Goal: Task Accomplishment & Management: Use online tool/utility

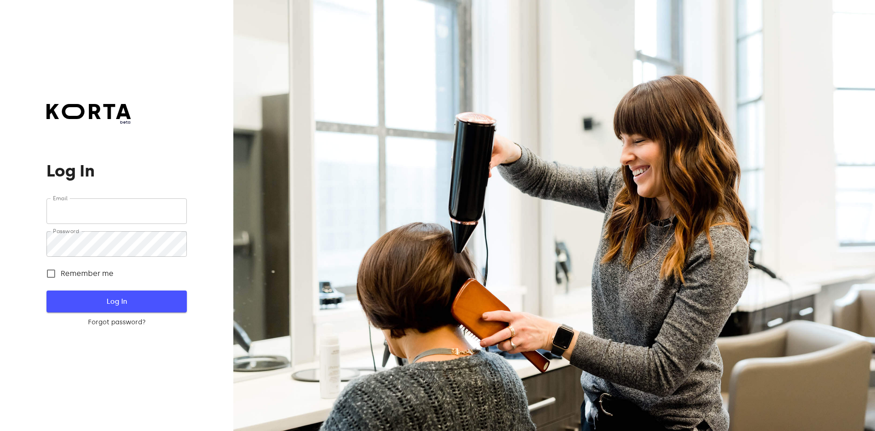
type input "[EMAIL_ADDRESS][DOMAIN_NAME]"
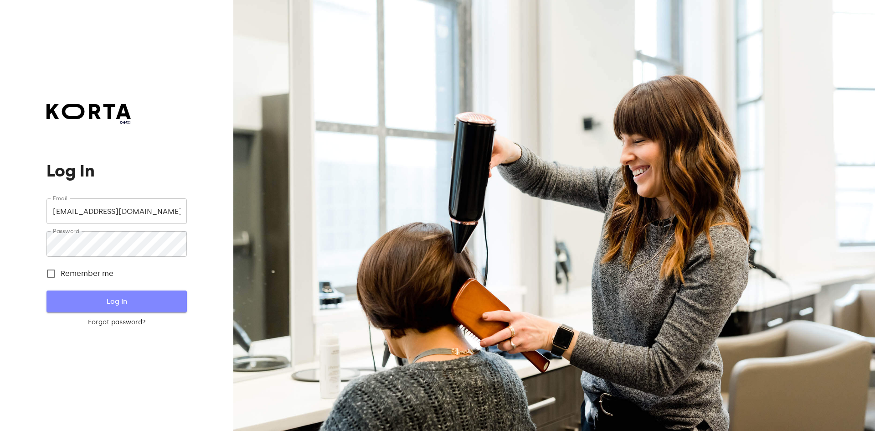
click at [109, 293] on button "Log In" at bounding box center [116, 301] width 140 height 22
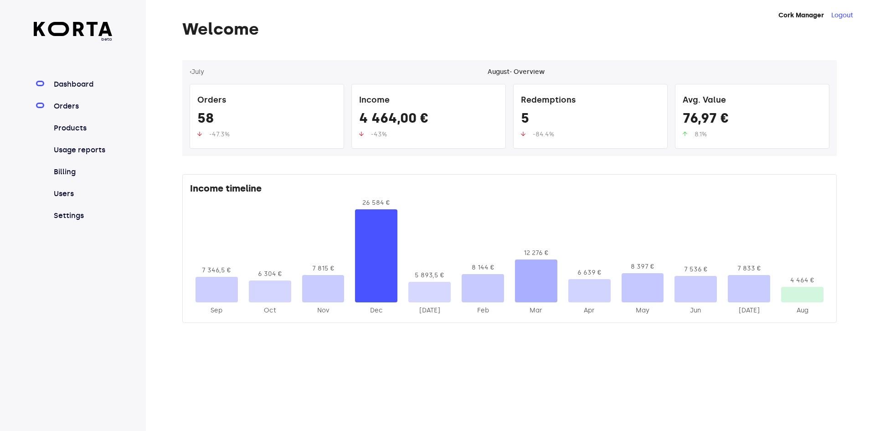
click at [84, 110] on link "Orders" at bounding box center [82, 106] width 61 height 11
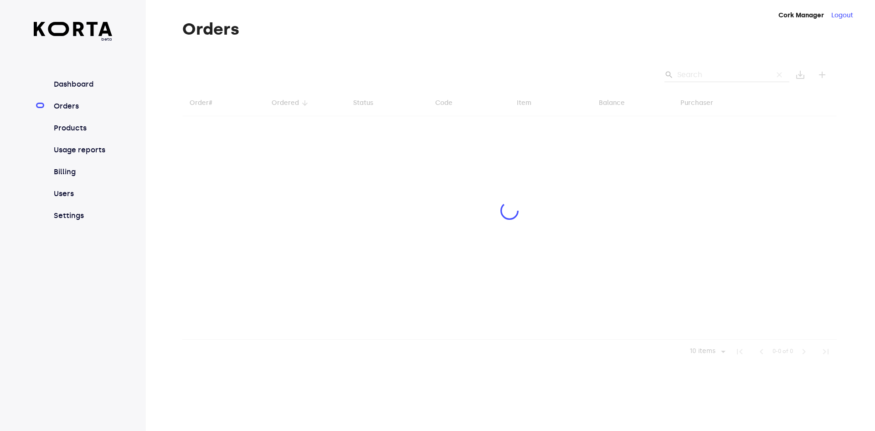
click at [678, 69] on div at bounding box center [509, 211] width 654 height 303
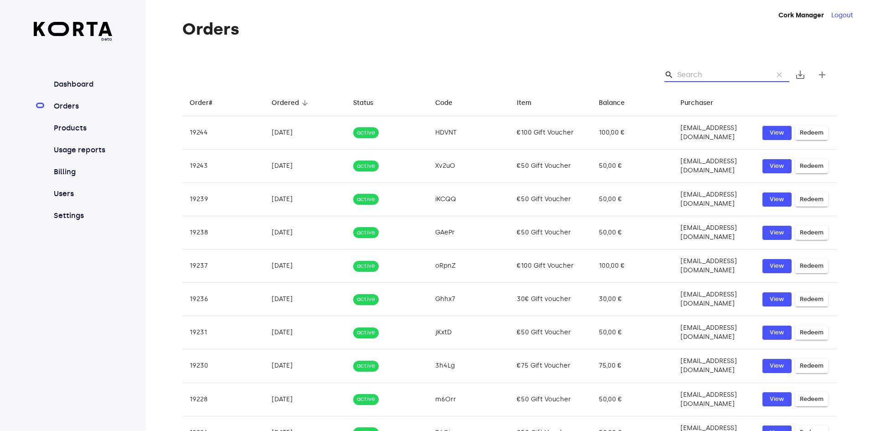
click at [690, 78] on input "Search" at bounding box center [721, 74] width 88 height 15
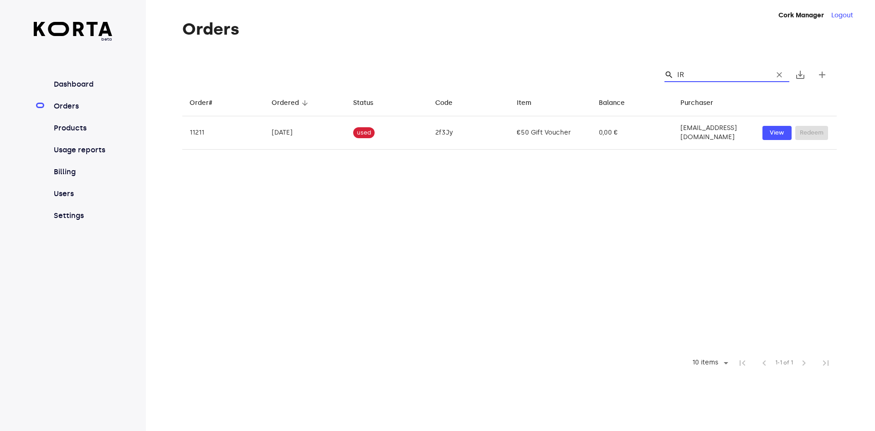
type input "I"
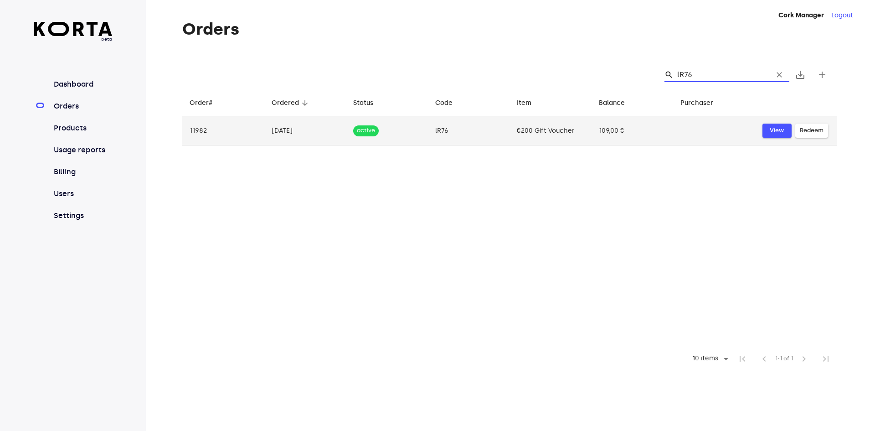
type input "lR76"
click at [770, 134] on span "View" at bounding box center [777, 130] width 20 height 10
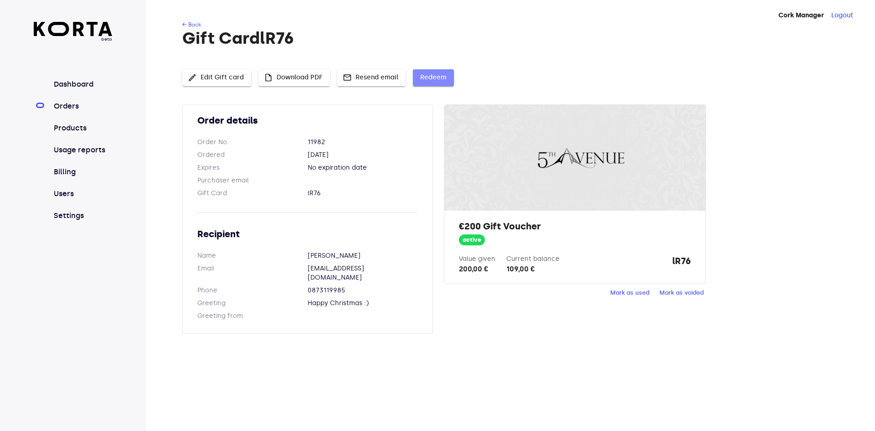
click at [439, 72] on span "Redeem" at bounding box center [433, 77] width 26 height 11
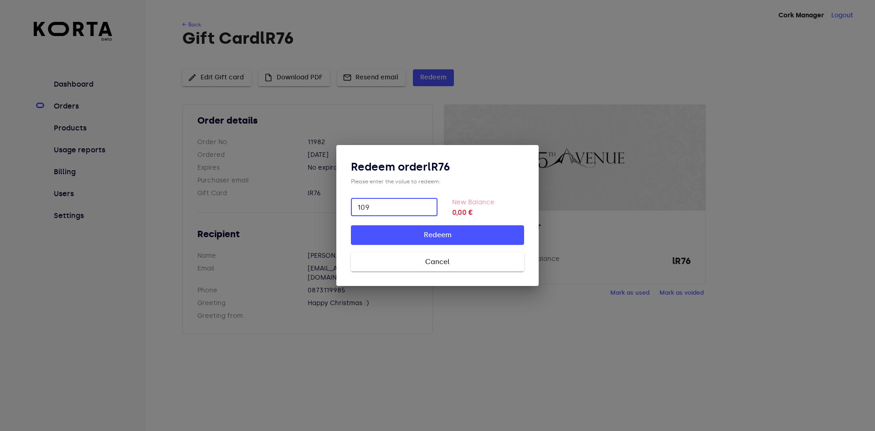
type input "109"
click at [351, 225] on button "Redeem" at bounding box center [437, 234] width 173 height 19
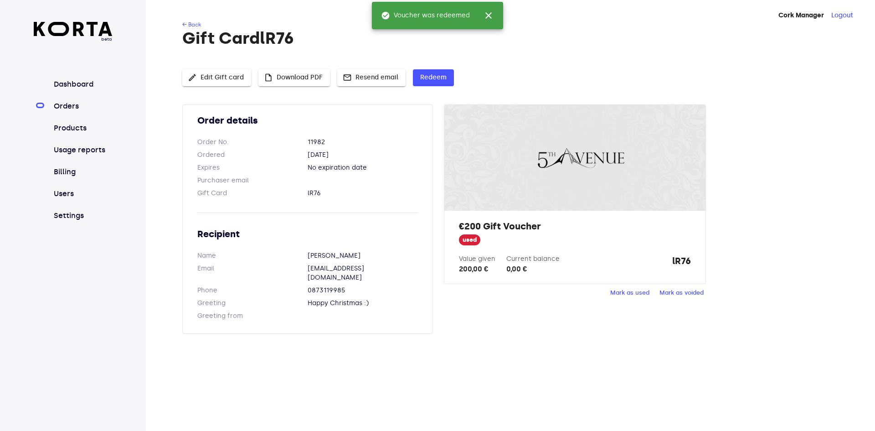
click at [94, 103] on link "Orders" at bounding box center [82, 106] width 61 height 11
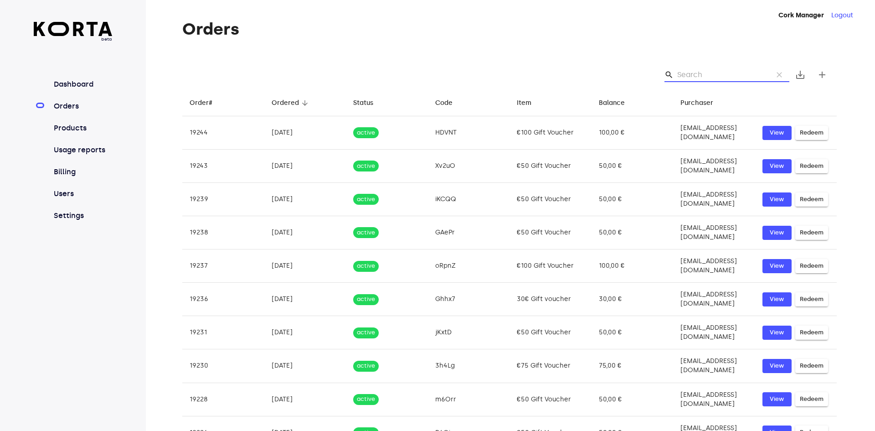
click at [696, 75] on input "Search" at bounding box center [721, 74] width 88 height 15
click at [692, 69] on input "Search" at bounding box center [721, 74] width 88 height 15
type input "3h"
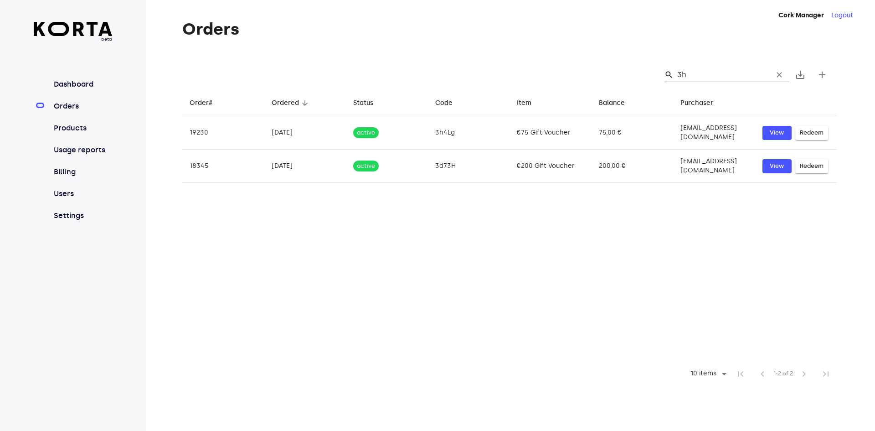
click at [692, 69] on input "3h" at bounding box center [721, 74] width 88 height 15
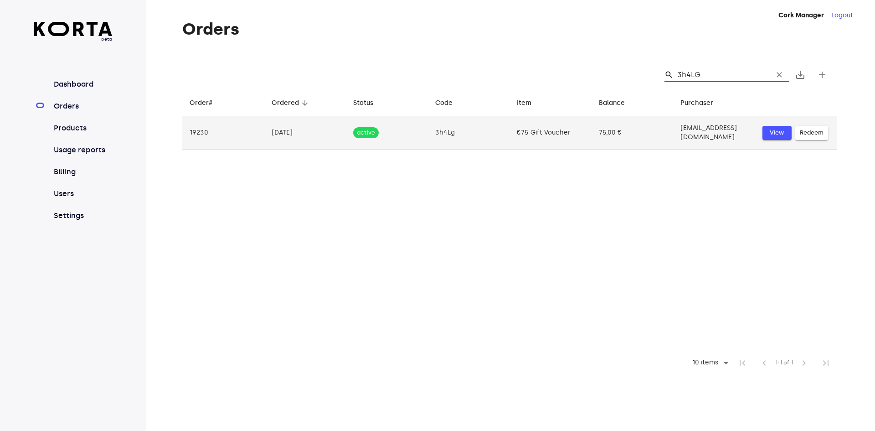
type input "3h4LG"
click at [769, 134] on span "View" at bounding box center [777, 133] width 20 height 10
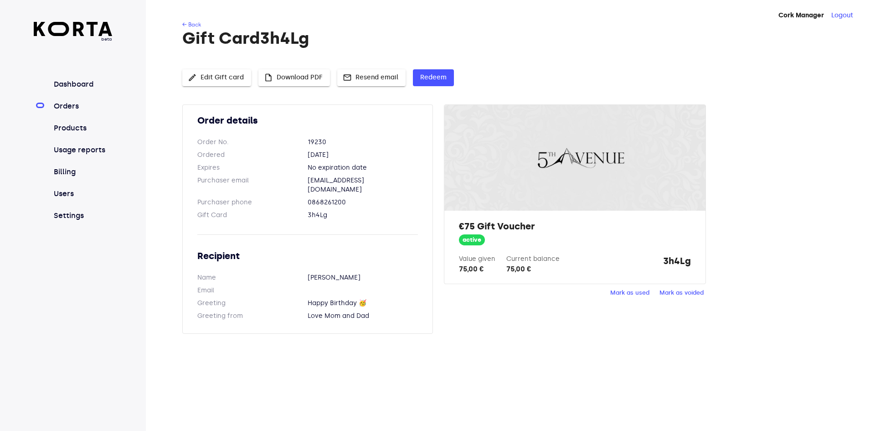
click at [432, 86] on div "edit Edit Gift card insert_drive_file Download PDF mail Resend email Redeem" at bounding box center [509, 79] width 654 height 21
click at [433, 81] on span "Redeem" at bounding box center [433, 77] width 26 height 11
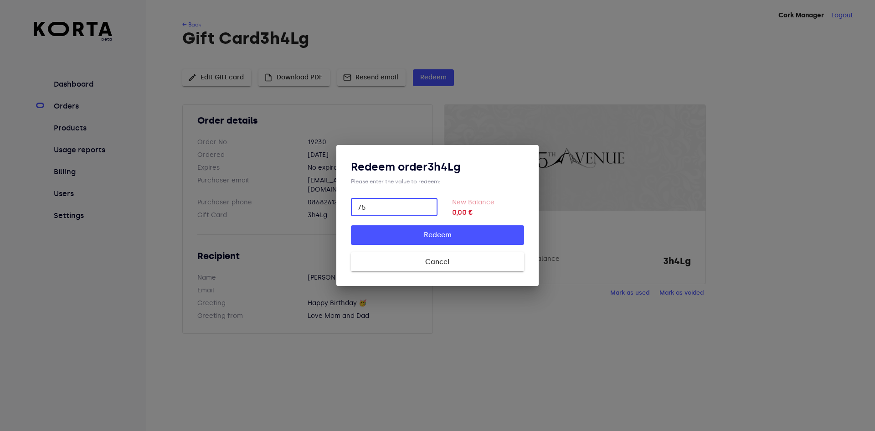
type input "75"
click at [351, 225] on button "Redeem" at bounding box center [437, 234] width 173 height 19
